Goal: Find contact information: Find contact information

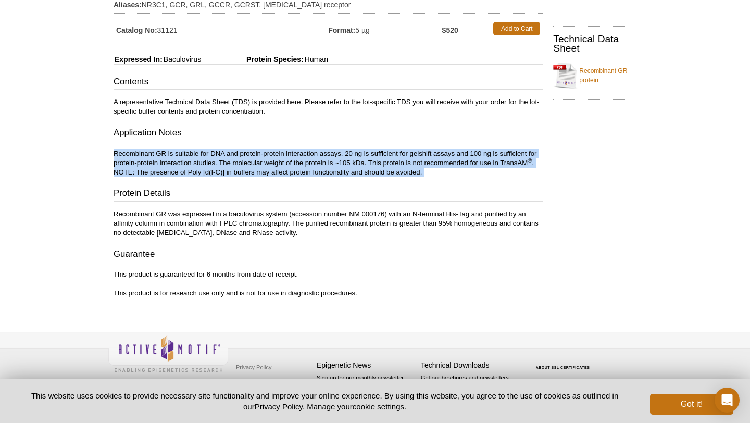
click at [274, 158] on p "Recombinant GR is suitable for DNA and protein-protein interaction assays. 20 n…" at bounding box center [327, 163] width 429 height 28
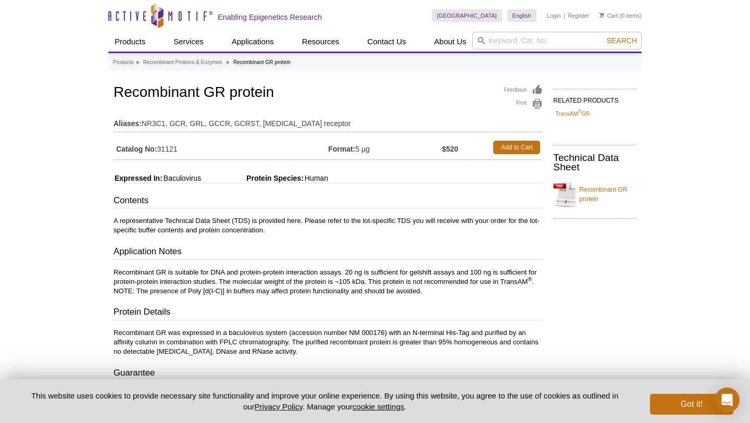
scroll to position [119, 0]
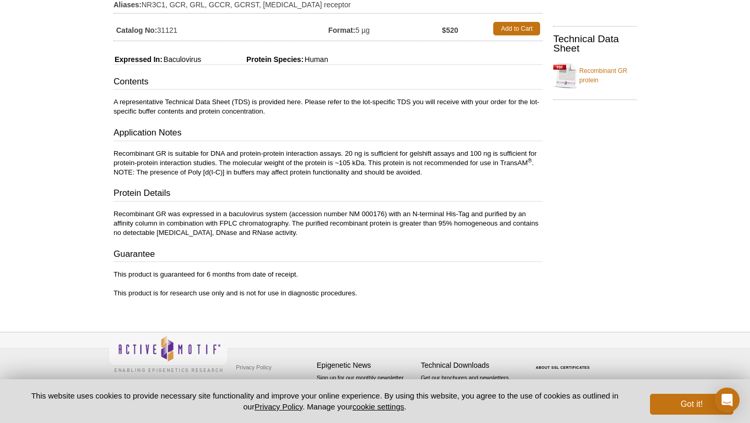
click at [682, 414] on pint-cookie-banner "This website uses cookies to provide necessary site functionality and improve y…" at bounding box center [375, 401] width 750 height 44
click at [681, 411] on button "Got it!" at bounding box center [691, 404] width 83 height 21
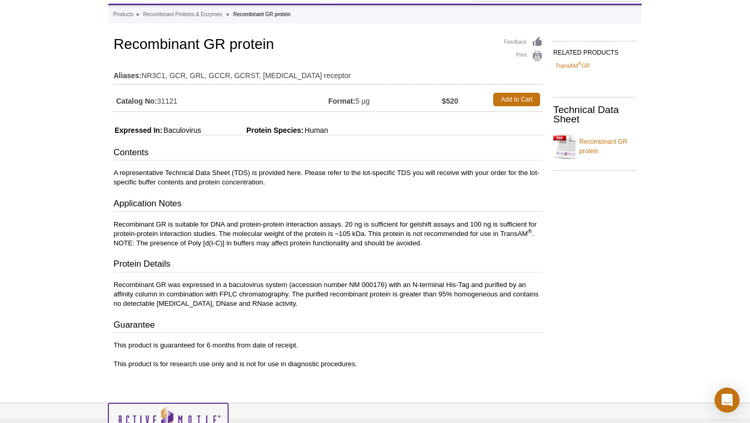
scroll to position [0, 0]
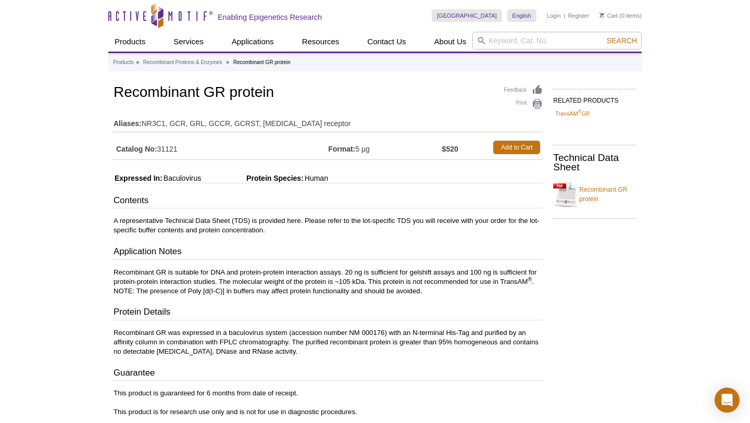
click at [307, 87] on h1 "Recombinant GR protein" at bounding box center [327, 93] width 429 height 18
click at [311, 92] on h1 "Recombinant GR protein" at bounding box center [327, 93] width 429 height 18
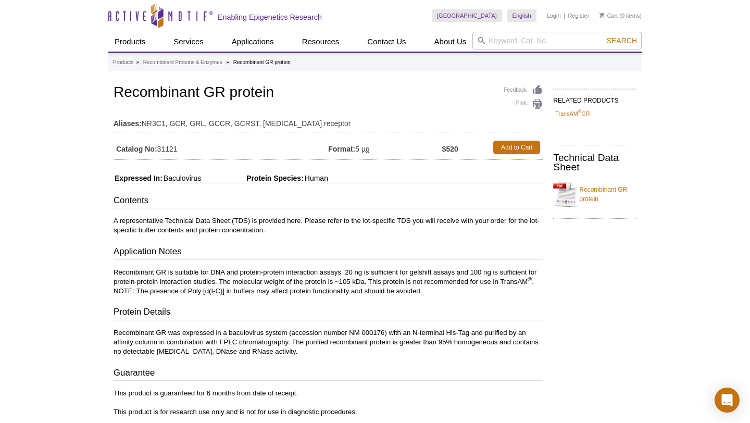
click at [311, 92] on h1 "Recombinant GR protein" at bounding box center [327, 93] width 429 height 18
click at [319, 94] on h1 "Recombinant GR protein" at bounding box center [327, 93] width 429 height 18
click at [323, 94] on h1 "Recombinant GR protein" at bounding box center [327, 93] width 429 height 18
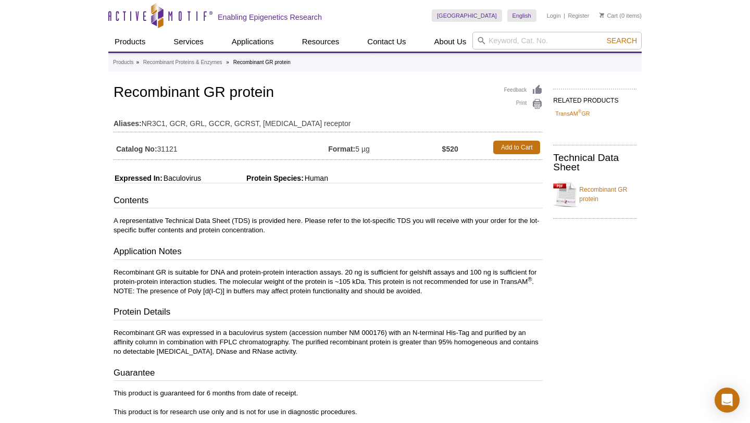
click at [323, 94] on h1 "Recombinant GR protein" at bounding box center [327, 93] width 429 height 18
click at [339, 92] on h1 "Recombinant GR protein" at bounding box center [327, 93] width 429 height 18
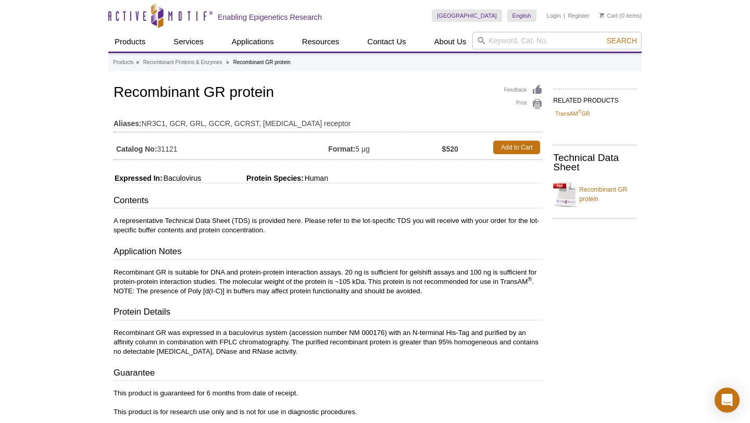
scroll to position [119, 0]
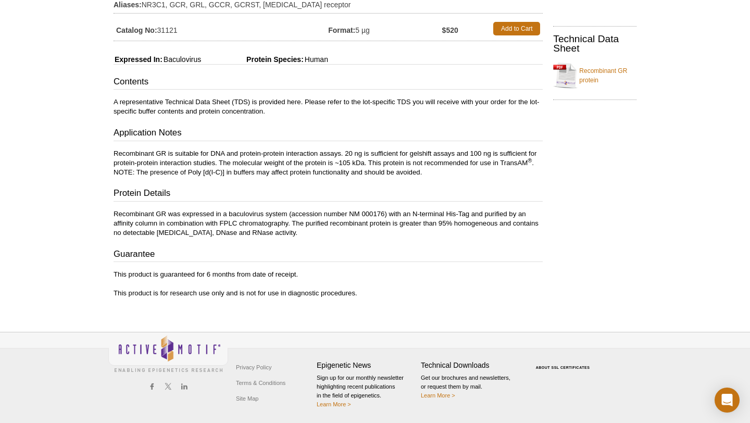
click at [317, 158] on p "Recombinant GR is suitable for DNA and protein-protein interaction assays. 20 n…" at bounding box center [327, 163] width 429 height 28
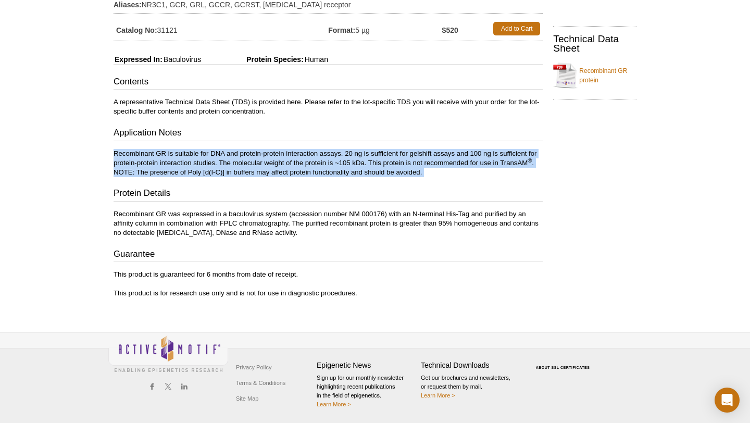
click at [593, 249] on div "RELATED PRODUCTS TransAM ® GR Technical Data Sheet Recombinant GR protein" at bounding box center [591, 136] width 99 height 345
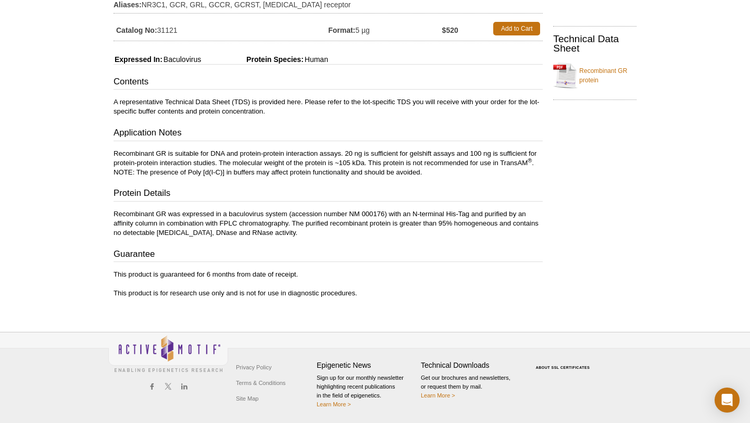
scroll to position [0, 0]
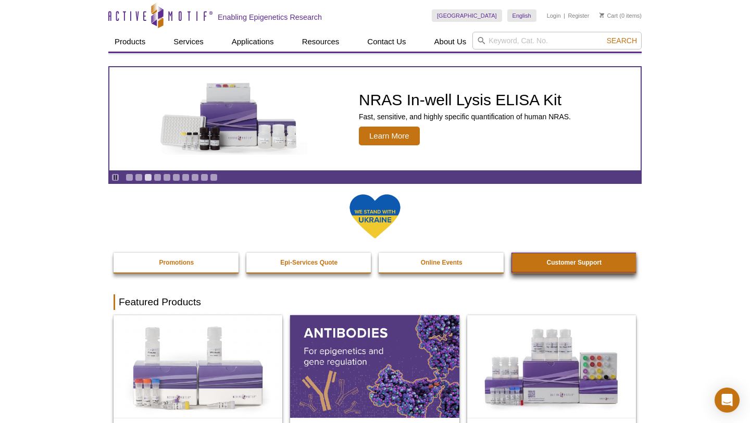
click at [561, 259] on strong "Customer Support" at bounding box center [574, 262] width 55 height 7
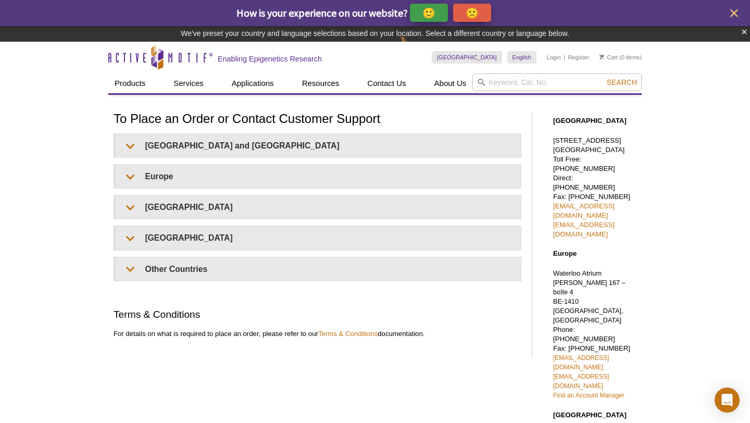
click at [347, 123] on h1 "To Place an Order or Contact Customer Support" at bounding box center [317, 119] width 408 height 15
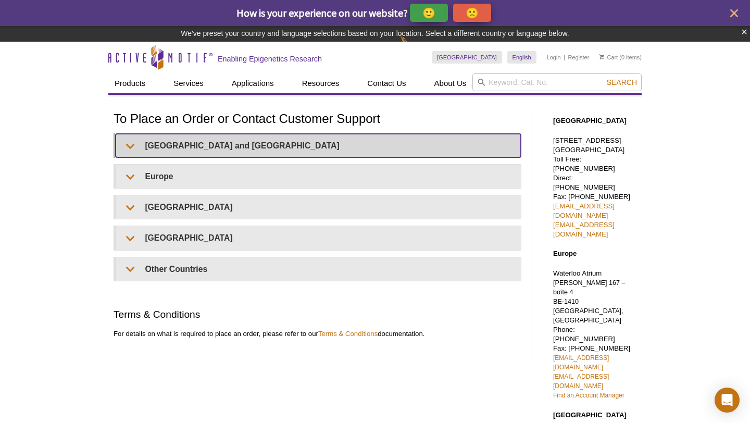
click at [321, 150] on summary "United States and Canada" at bounding box center [318, 145] width 405 height 23
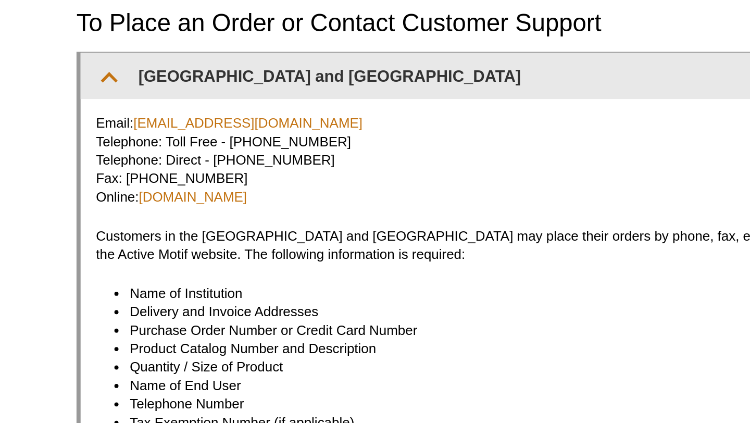
click at [241, 176] on p "Email: orders@activemotif.com Telephone: Toll Free - 877 222 9543 Telephone: Di…" at bounding box center [317, 172] width 389 height 47
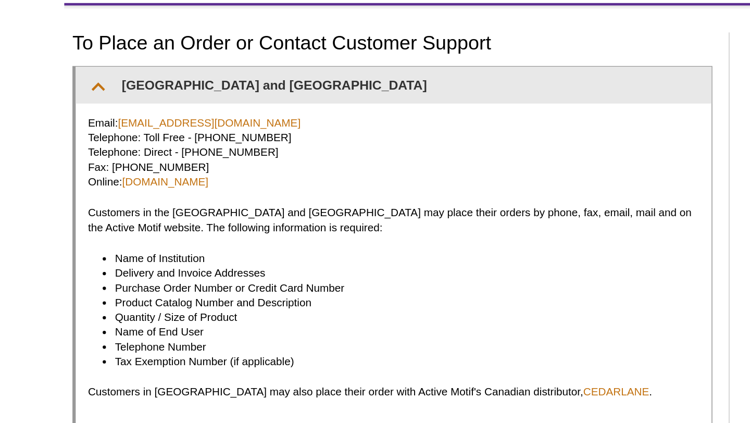
click at [270, 208] on p "Customers in the US and Canada may place their orders by phone, fax, email, mai…" at bounding box center [317, 216] width 389 height 19
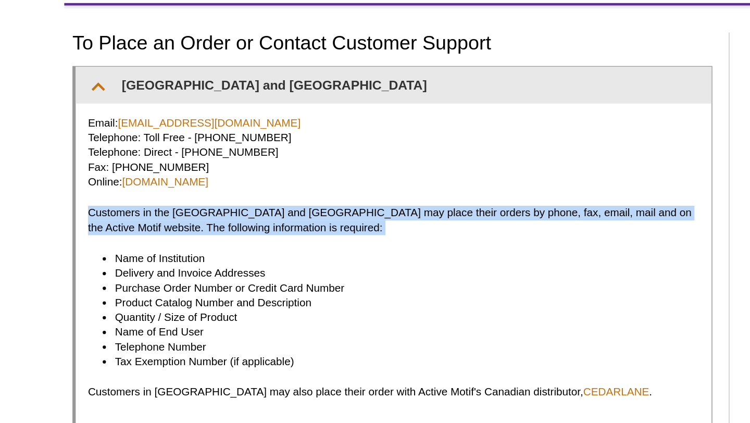
click at [270, 208] on p "Customers in the US and Canada may place their orders by phone, fax, email, mai…" at bounding box center [317, 216] width 389 height 19
click at [271, 210] on p "Customers in the US and Canada may place their orders by phone, fax, email, mai…" at bounding box center [317, 216] width 389 height 19
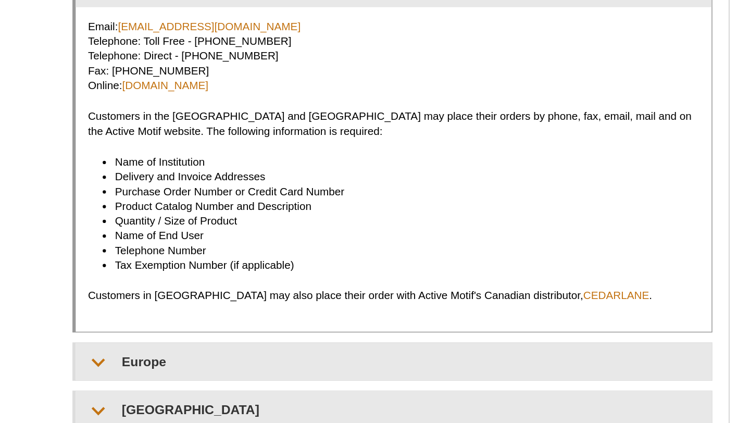
click at [271, 271] on li "Product Catalog Number and Description" at bounding box center [322, 268] width 362 height 9
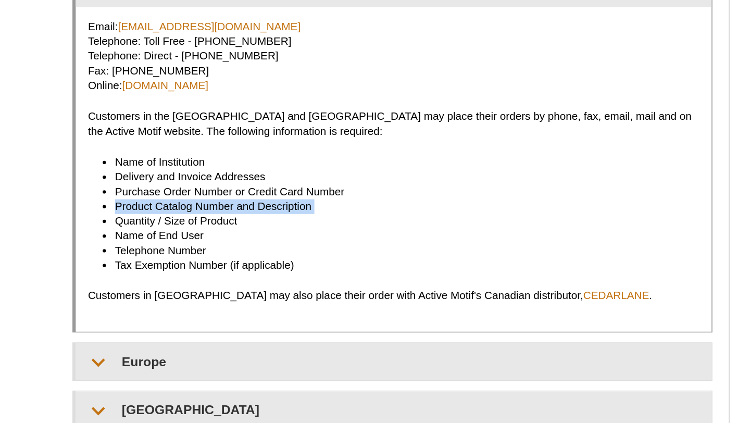
click at [255, 290] on li "Name of End User" at bounding box center [322, 287] width 362 height 9
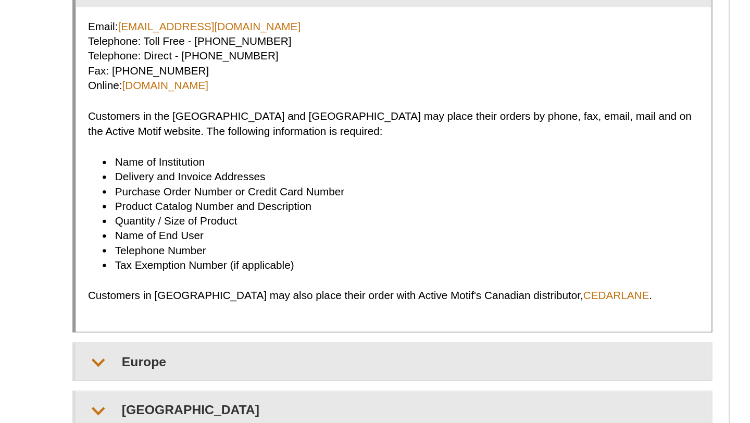
click at [255, 290] on li "Name of End User" at bounding box center [322, 287] width 362 height 9
click at [256, 281] on li "Quantity / Size of Product" at bounding box center [322, 277] width 362 height 9
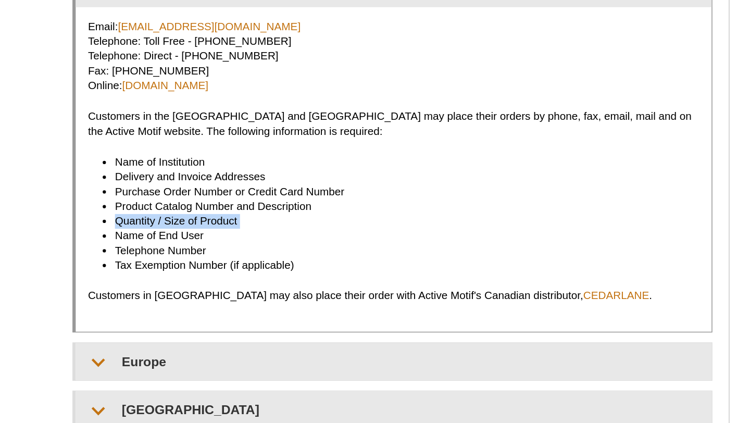
click at [251, 291] on li "Name of End User" at bounding box center [322, 287] width 362 height 9
click at [250, 294] on li "Telephone Number" at bounding box center [322, 296] width 362 height 9
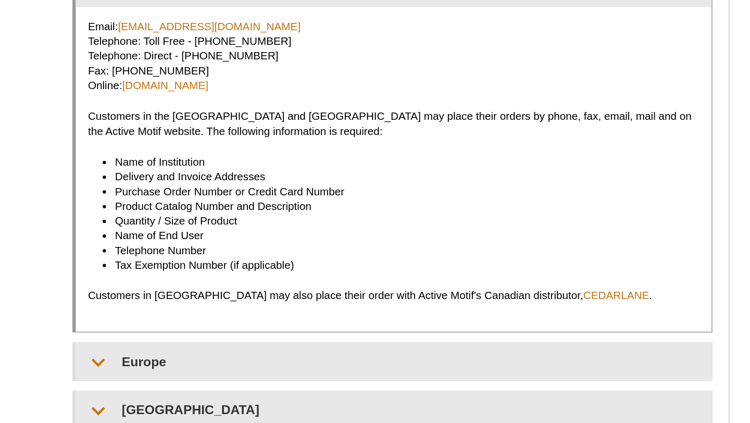
click at [250, 294] on li "Telephone Number" at bounding box center [322, 296] width 362 height 9
click at [252, 299] on li "Telephone Number" at bounding box center [322, 296] width 362 height 9
click at [265, 322] on p "Customers in Canada may also place their order with Active Motif's Canadian dis…" at bounding box center [317, 325] width 389 height 9
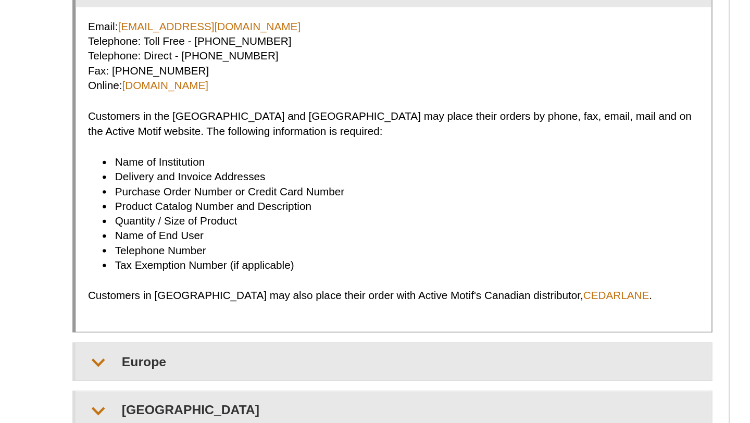
click at [265, 322] on p "Customers in Canada may also place their order with Active Motif's Canadian dis…" at bounding box center [317, 325] width 389 height 9
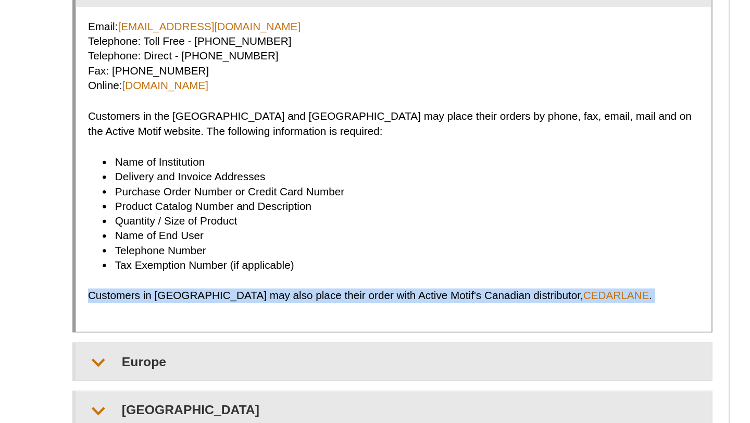
click at [277, 299] on li "Telephone Number" at bounding box center [322, 296] width 362 height 9
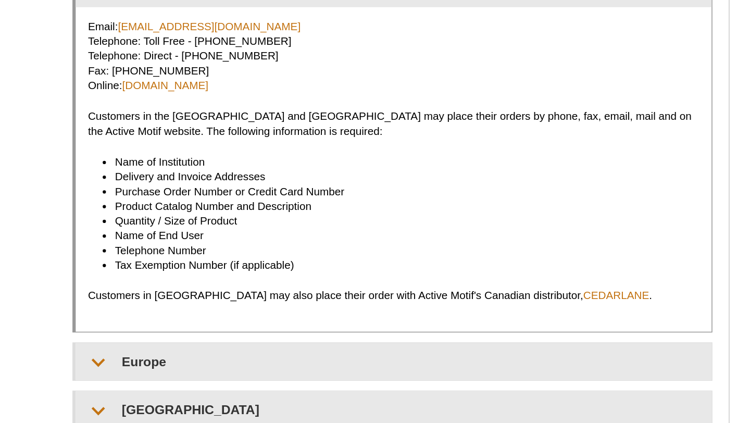
click at [277, 299] on li "Telephone Number" at bounding box center [322, 296] width 362 height 9
click at [290, 283] on li "Name of End User" at bounding box center [322, 287] width 362 height 9
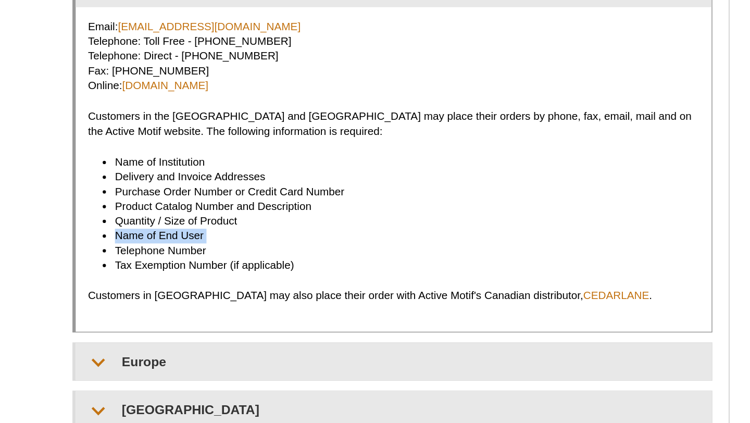
click at [300, 264] on li "Product Catalog Number and Description" at bounding box center [322, 268] width 362 height 9
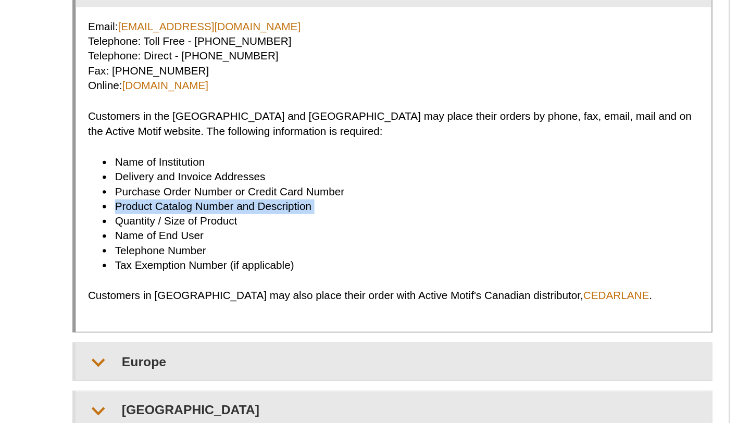
click at [308, 247] on li "Delivery and Invoice Addresses" at bounding box center [322, 249] width 362 height 9
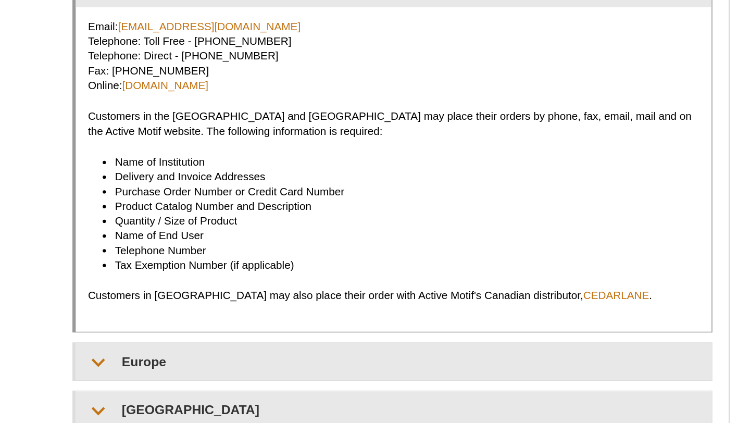
click at [318, 212] on p "Customers in the US and Canada may place their orders by phone, fax, email, mai…" at bounding box center [317, 216] width 389 height 19
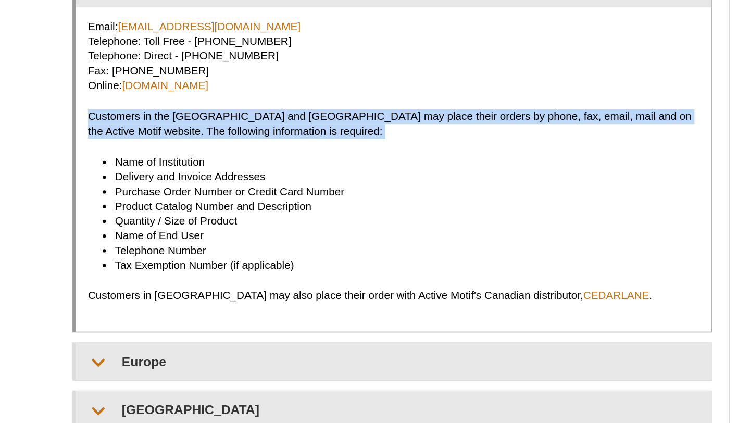
click at [326, 234] on div "Email: orders@activemotif.com Telephone: Toll Free - 877 222 9543 Telephone: Di…" at bounding box center [318, 245] width 405 height 207
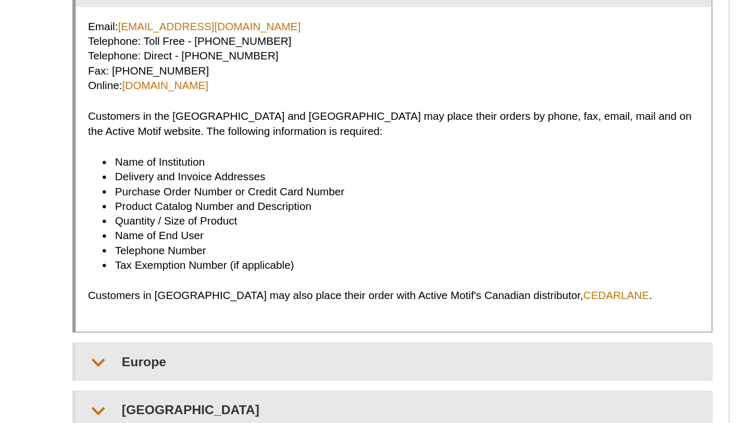
click at [326, 234] on div "Email: orders@activemotif.com Telephone: Toll Free - 877 222 9543 Telephone: Di…" at bounding box center [318, 245] width 405 height 207
click at [324, 246] on li "Delivery and Invoice Addresses" at bounding box center [322, 249] width 362 height 9
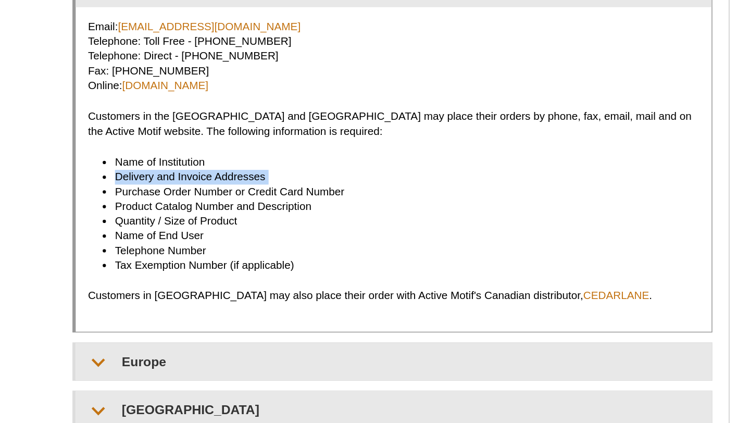
click at [328, 264] on li "Product Catalog Number and Description" at bounding box center [322, 268] width 362 height 9
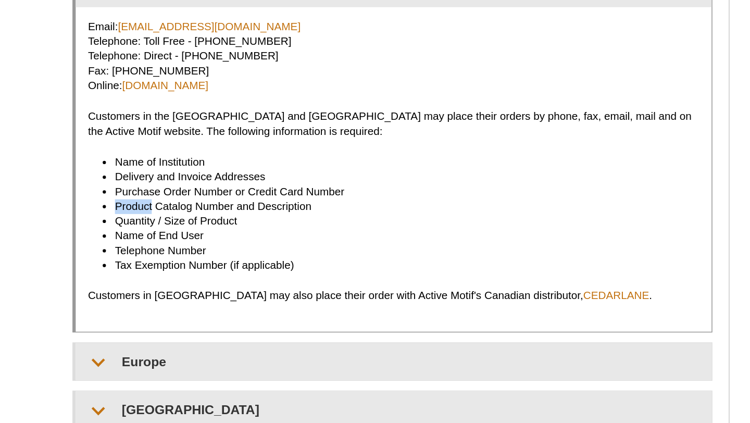
click at [328, 264] on li "Product Catalog Number and Description" at bounding box center [322, 268] width 362 height 9
click at [329, 260] on li "Purchase Order Number or Credit Card Number" at bounding box center [322, 259] width 362 height 9
click at [330, 269] on li "Product Catalog Number and Description" at bounding box center [322, 268] width 362 height 9
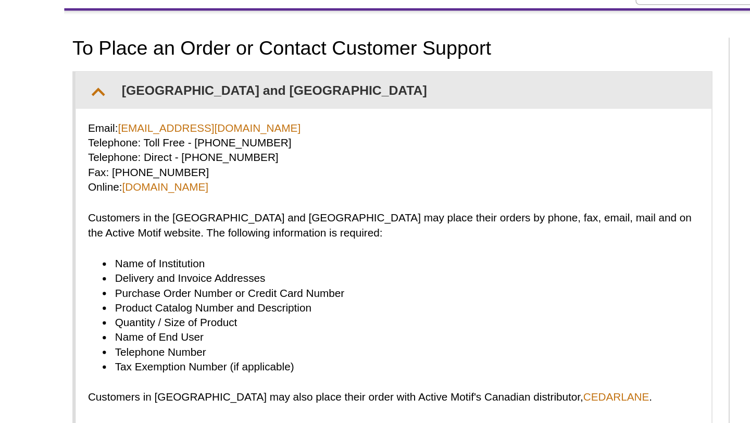
scroll to position [37, 0]
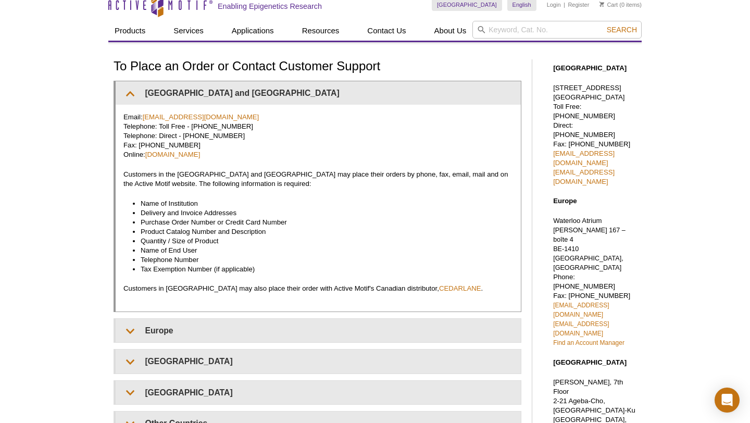
click at [353, 173] on p "Customers in the US and Canada may place their orders by phone, fax, email, mai…" at bounding box center [317, 179] width 389 height 19
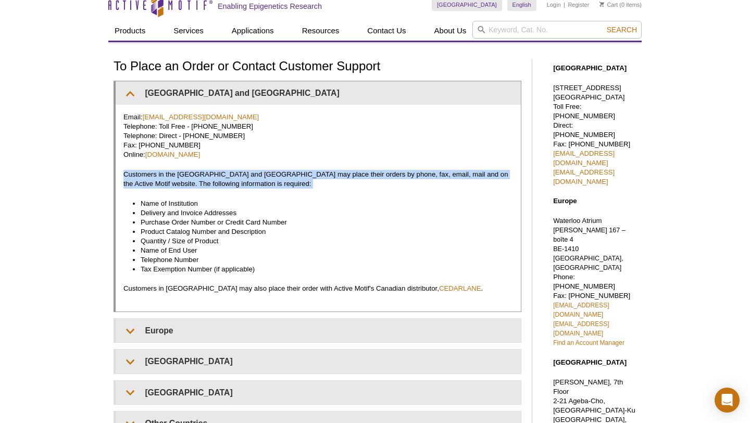
scroll to position [0, 0]
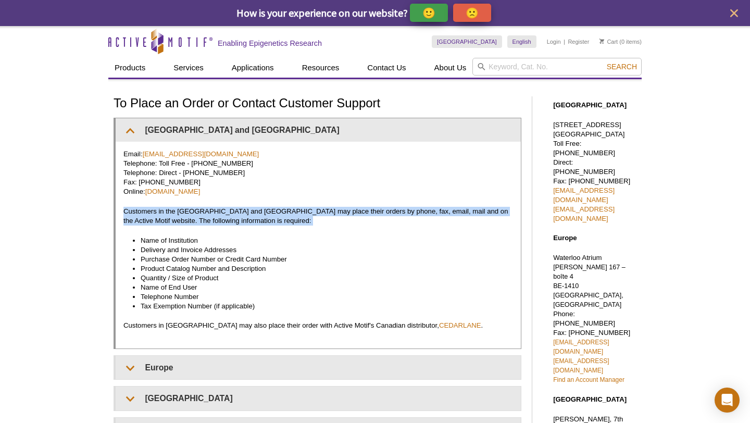
click at [353, 183] on p "Email: orders@activemotif.com Telephone: Toll Free - 877 222 9543 Telephone: Di…" at bounding box center [317, 172] width 389 height 47
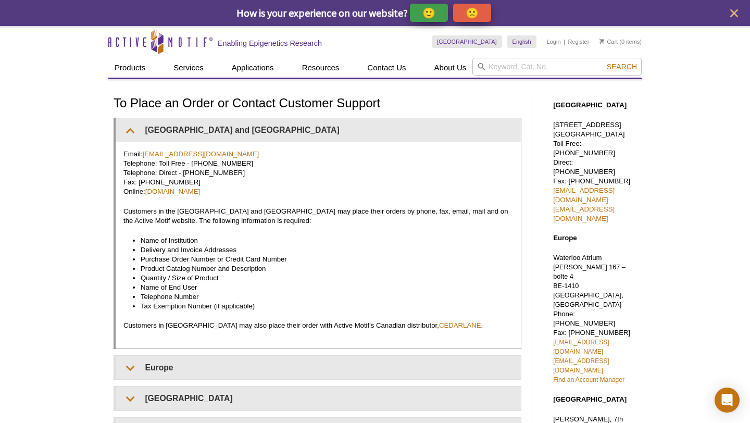
click at [315, 178] on p "Email: orders@activemotif.com Telephone: Toll Free - 877 222 9543 Telephone: Di…" at bounding box center [317, 172] width 389 height 47
click at [309, 168] on p "Email: orders@activemotif.com Telephone: Toll Free - 877 222 9543 Telephone: Di…" at bounding box center [317, 172] width 389 height 47
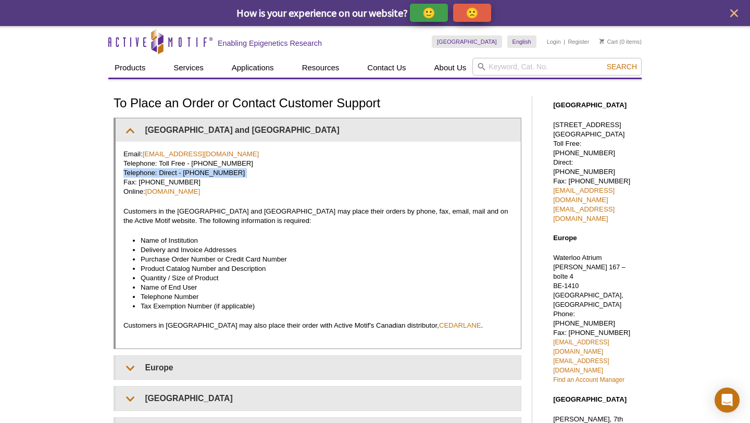
click at [309, 168] on p "Email: orders@activemotif.com Telephone: Toll Free - 877 222 9543 Telephone: Di…" at bounding box center [317, 172] width 389 height 47
click at [330, 146] on div "Email: orders@activemotif.com Telephone: Toll Free - 877 222 9543 Telephone: Di…" at bounding box center [318, 245] width 405 height 207
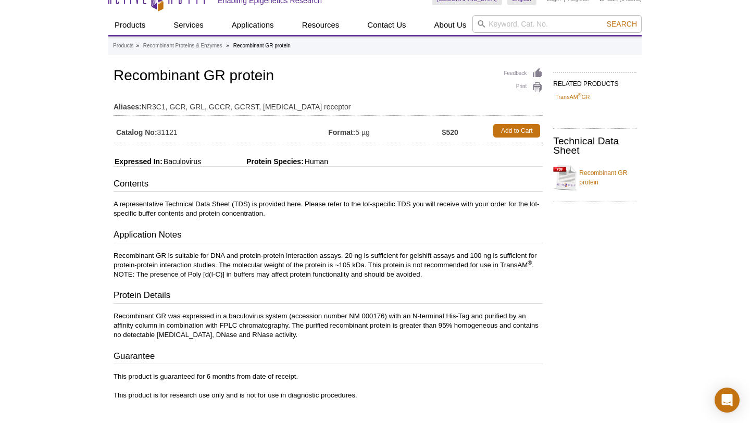
scroll to position [17, 0]
click at [276, 250] on p "Recombinant GR is suitable for DNA and protein-protein interaction assays. 20 n…" at bounding box center [327, 264] width 429 height 28
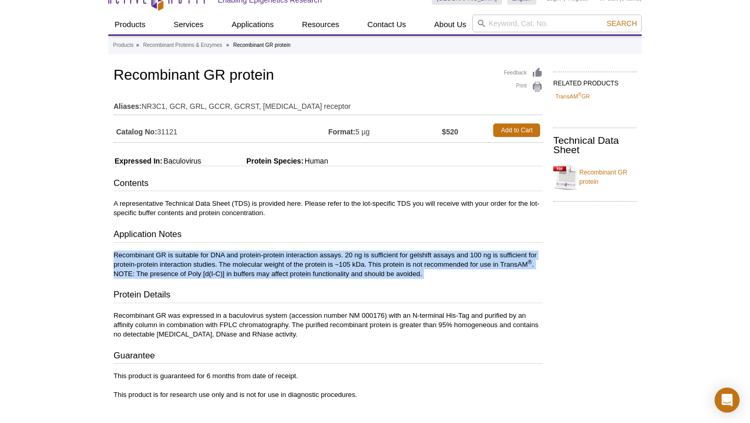
click at [283, 249] on div "Contents A representative Technical Data Sheet (TDS) is provided here. Please r…" at bounding box center [327, 258] width 429 height 162
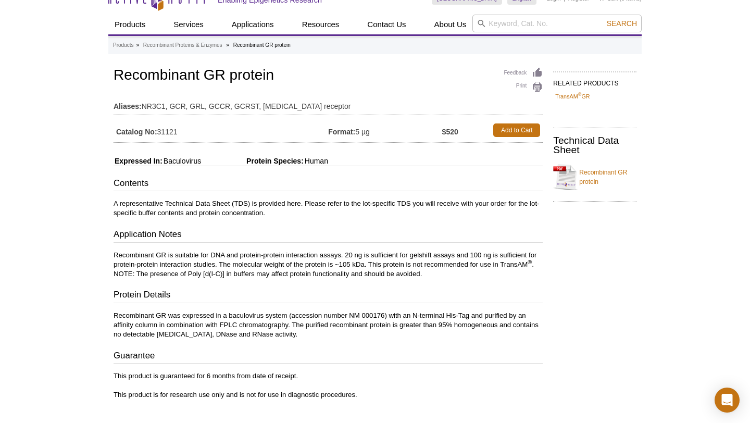
scroll to position [91, 0]
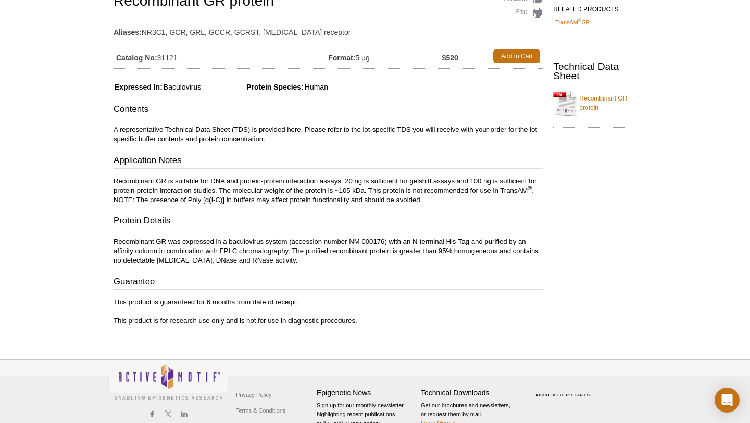
click at [283, 249] on p "Recombinant GR was expressed in a baculovirus system (accession number NM 00017…" at bounding box center [327, 251] width 429 height 28
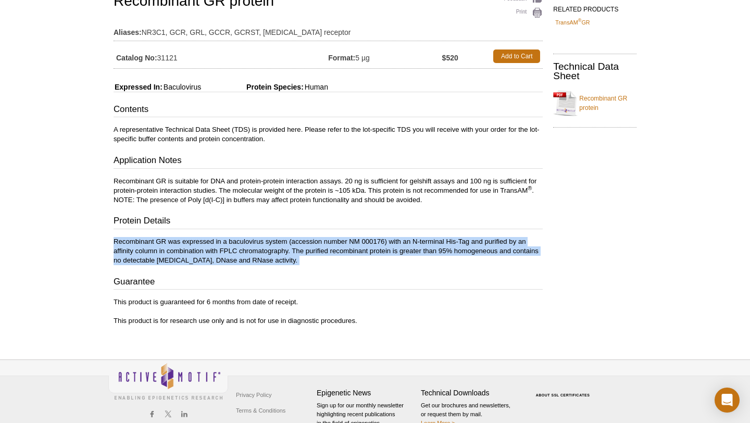
click at [294, 250] on p "Recombinant GR was expressed in a baculovirus system (accession number NM 00017…" at bounding box center [327, 251] width 429 height 28
